Goal: Browse casually

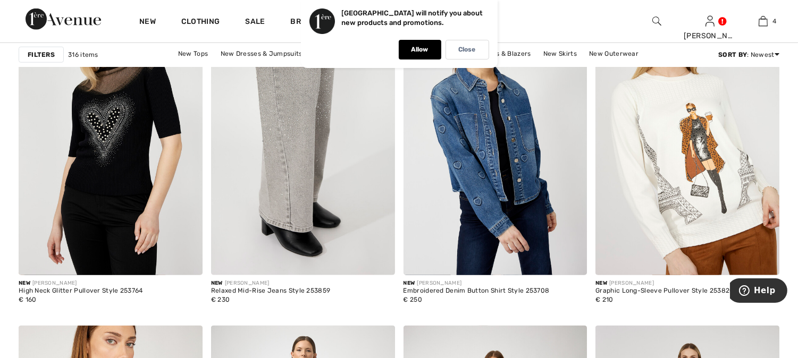
scroll to position [1949, 0]
